Goal: Information Seeking & Learning: Learn about a topic

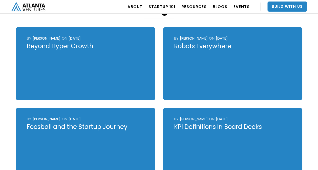
scroll to position [231, 0]
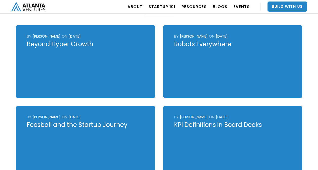
click at [224, 68] on div at bounding box center [232, 61] width 139 height 73
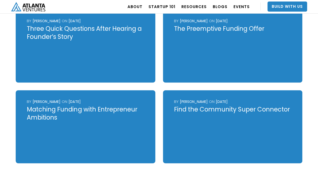
scroll to position [579, 0]
